Goal: Entertainment & Leisure: Consume media (video, audio)

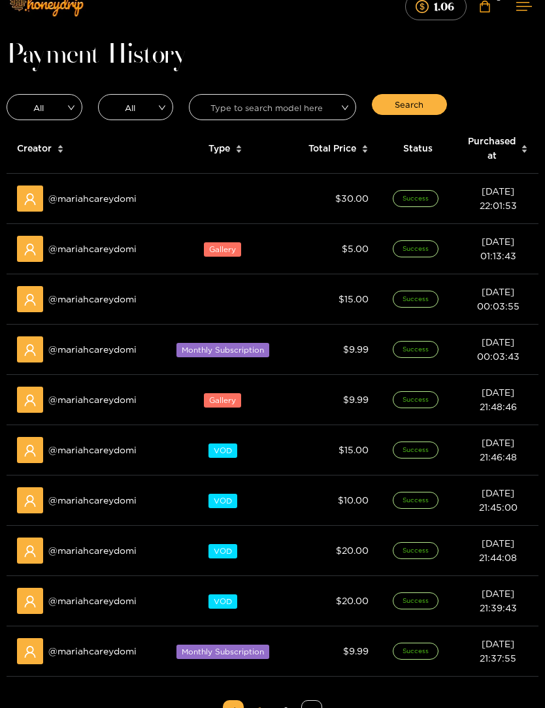
scroll to position [19, 0]
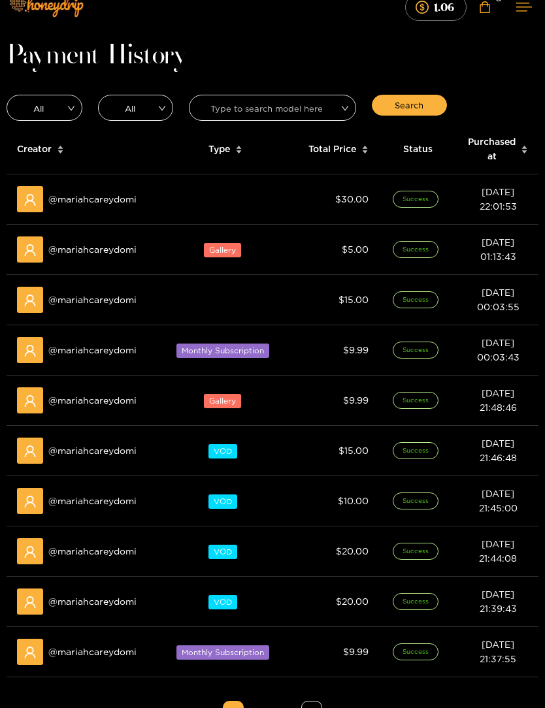
click at [164, 207] on td at bounding box center [225, 200] width 130 height 50
click at [238, 199] on td at bounding box center [225, 200] width 130 height 50
click at [42, 209] on span at bounding box center [30, 200] width 26 height 26
click at [350, 195] on span "$ 30.00" at bounding box center [351, 200] width 33 height 10
click at [405, 193] on span "Success" at bounding box center [416, 199] width 46 height 17
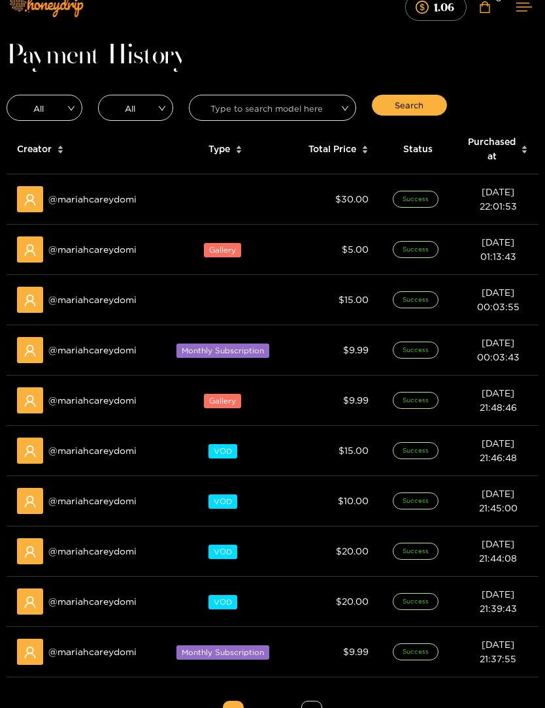
click at [472, 207] on td "[DATE] 22:01:53" at bounding box center [497, 200] width 81 height 50
click at [208, 204] on td at bounding box center [225, 200] width 130 height 50
click at [227, 152] on span "Type" at bounding box center [219, 149] width 22 height 14
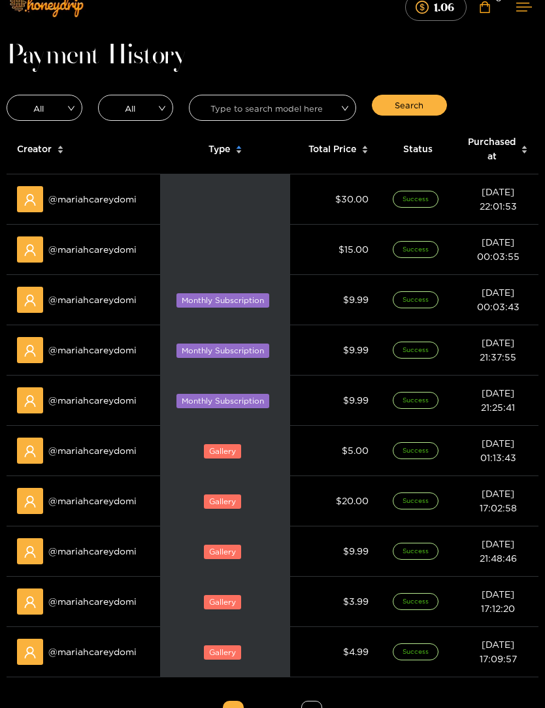
click at [87, 190] on div "@ mariahcareydomi" at bounding box center [83, 199] width 133 height 26
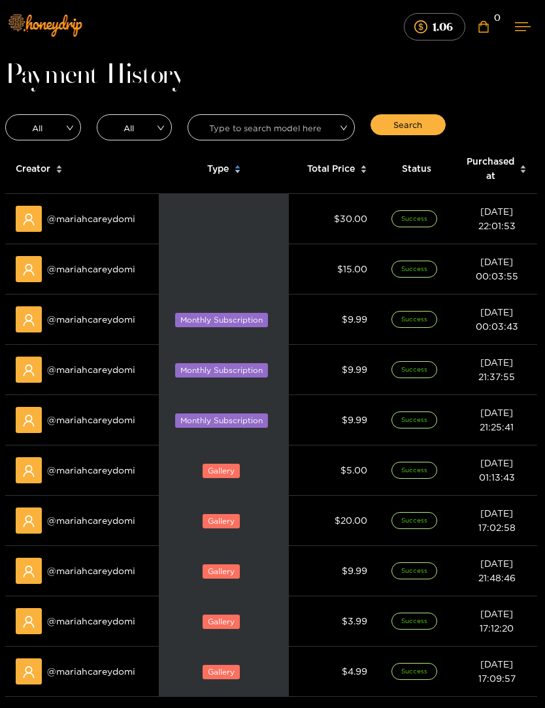
scroll to position [0, 0]
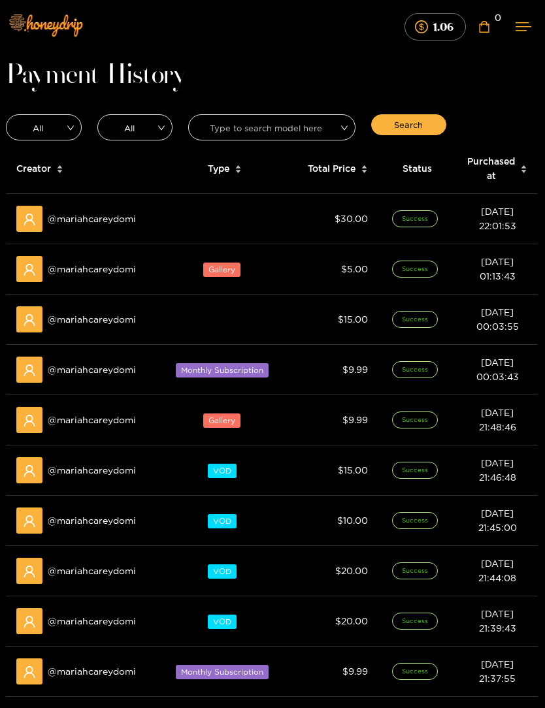
click at [225, 278] on td "Gallery" at bounding box center [224, 269] width 130 height 50
click at [208, 274] on span "Gallery" at bounding box center [221, 270] width 37 height 14
click at [78, 231] on div "@ mariahcareydomi" at bounding box center [82, 219] width 133 height 26
click at [76, 220] on div "@ mariahcareydomi" at bounding box center [82, 219] width 133 height 26
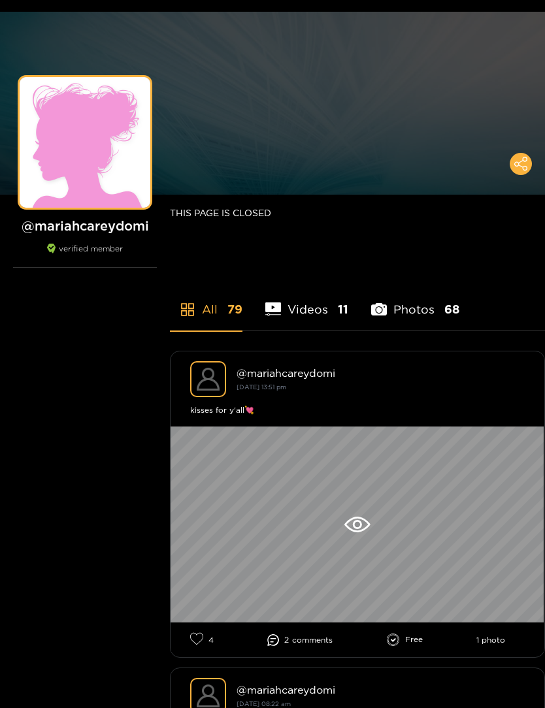
scroll to position [42, 0]
click at [288, 303] on li "Videos 11" at bounding box center [306, 301] width 83 height 59
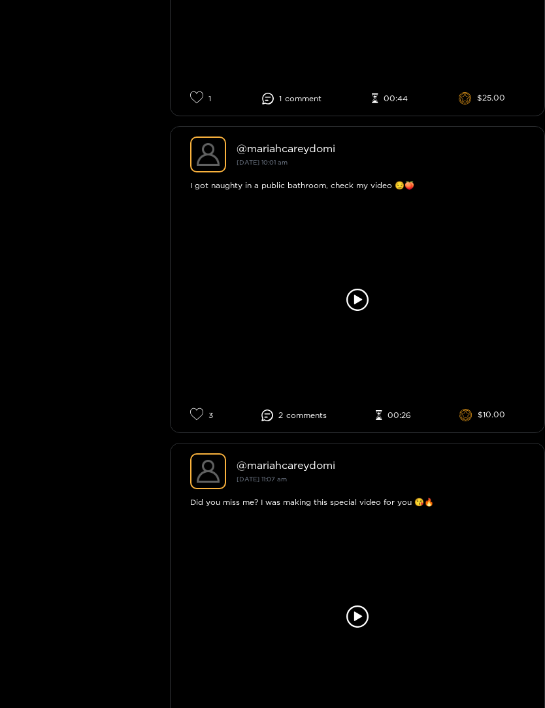
scroll to position [3313, 0]
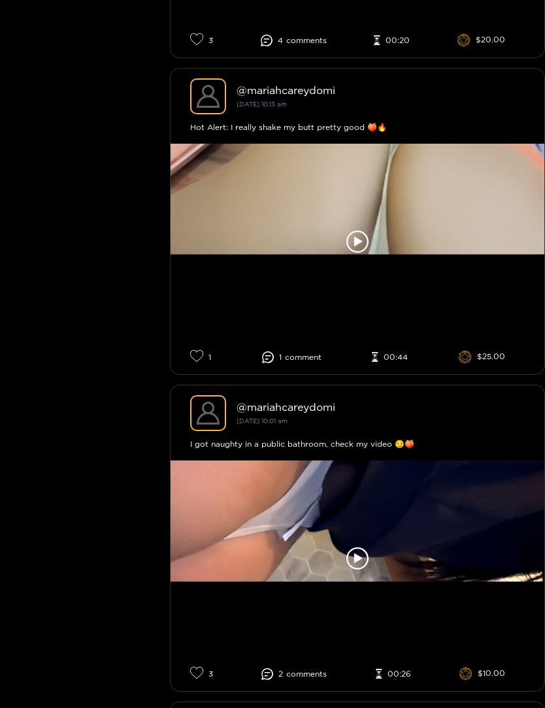
click at [327, 248] on div at bounding box center [358, 242] width 374 height 196
